Goal: Use online tool/utility: Use online tool/utility

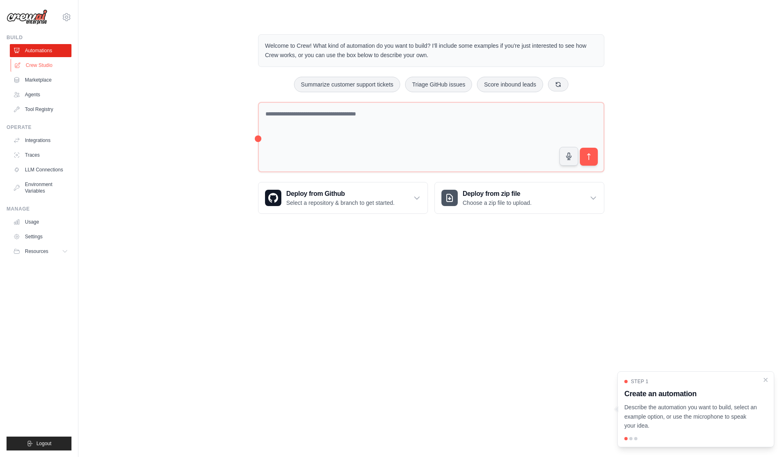
click at [72, 69] on link "Crew Studio" at bounding box center [42, 65] width 62 height 13
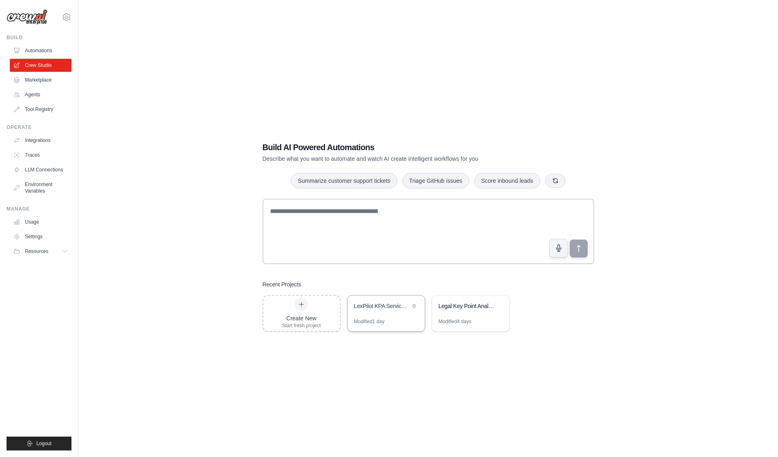
click at [400, 310] on div "LexPilot KPA Service - Legal Document Analysis" at bounding box center [382, 306] width 56 height 8
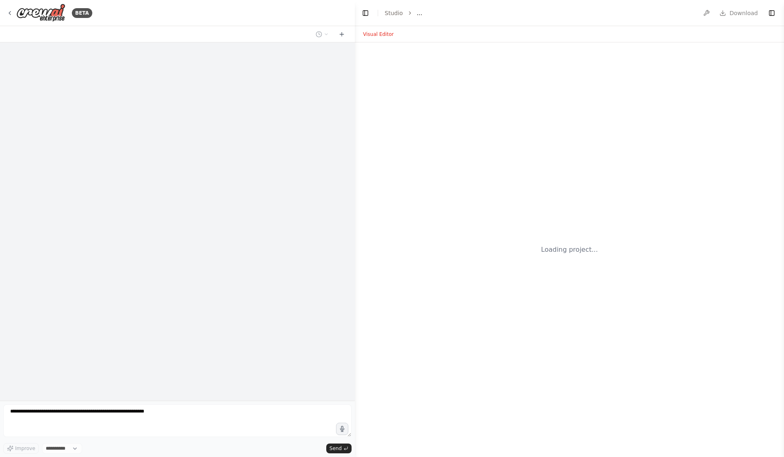
select select "****"
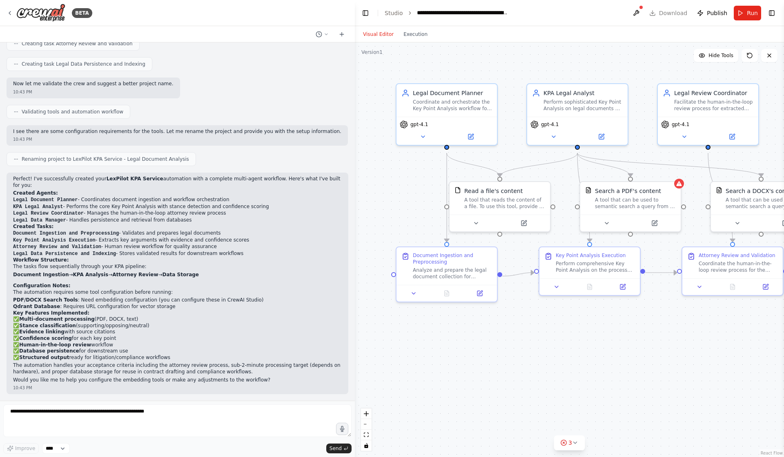
scroll to position [1118, 0]
click at [435, 369] on div ".deletable-edge-delete-btn { width: 20px; height: 20px; border: 0px solid #ffff…" at bounding box center [569, 249] width 429 height 415
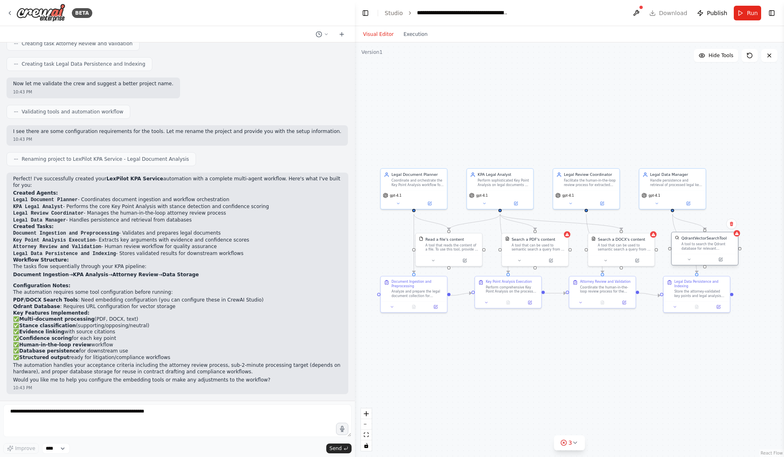
click at [682, 247] on div "A tool to search the Qdrant database for relevant information on internal docum…" at bounding box center [707, 246] width 53 height 9
